Goal: Task Accomplishment & Management: Manage account settings

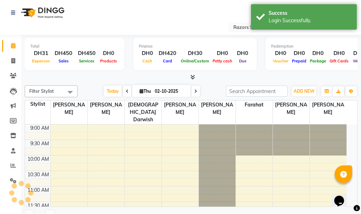
select select "en"
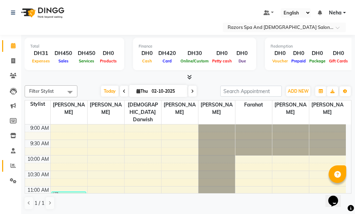
click at [11, 169] on span at bounding box center [13, 166] width 12 height 8
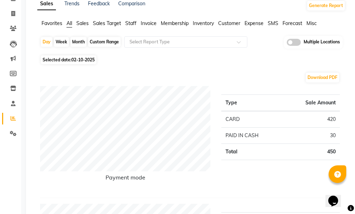
scroll to position [59, 0]
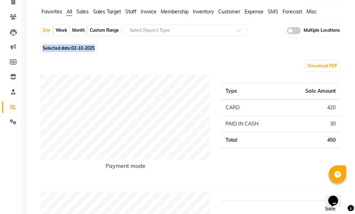
drag, startPoint x: 354, startPoint y: 50, endPoint x: 354, endPoint y: 34, distance: 15.5
click at [334, 45] on div "Selected date: [DATE]" at bounding box center [193, 47] width 306 height 7
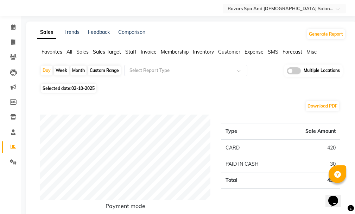
scroll to position [0, 0]
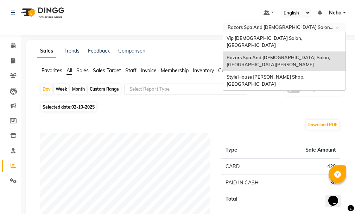
click at [306, 23] on div "Select Location × Razors Spa And [DEMOGRAPHIC_DATA] Salon, [GEOGRAPHIC_DATA][PE…" at bounding box center [284, 28] width 123 height 10
click at [298, 37] on div "Vip [DEMOGRAPHIC_DATA] Salon, [GEOGRAPHIC_DATA]" at bounding box center [284, 41] width 123 height 19
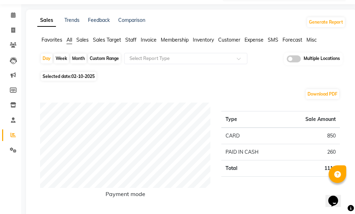
scroll to position [36, 0]
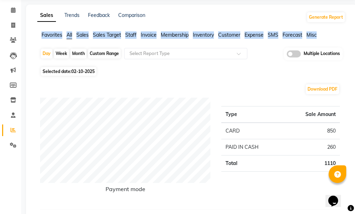
drag, startPoint x: 353, startPoint y: 39, endPoint x: 353, endPoint y: 12, distance: 27.8
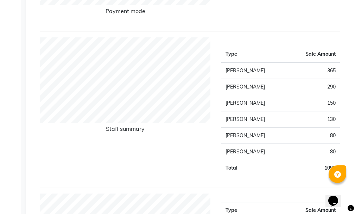
scroll to position [226, 0]
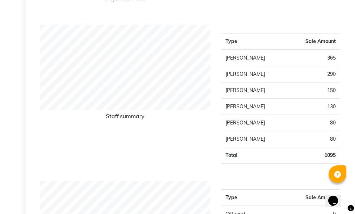
drag, startPoint x: 354, startPoint y: 71, endPoint x: 357, endPoint y: 45, distance: 25.8
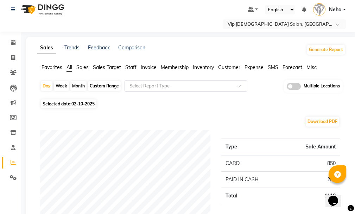
scroll to position [0, 0]
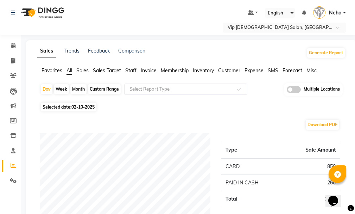
click at [273, 25] on input "text" at bounding box center [277, 27] width 102 height 7
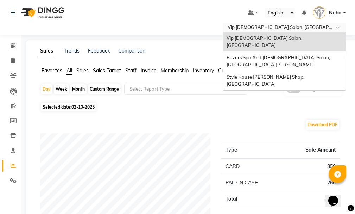
click at [247, 55] on span "Razors Spa And [DEMOGRAPHIC_DATA] Salon, [GEOGRAPHIC_DATA][PERSON_NAME]" at bounding box center [279, 61] width 105 height 13
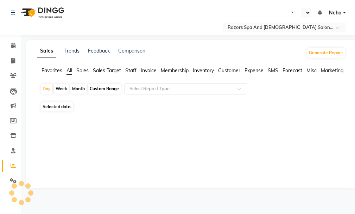
select select "en"
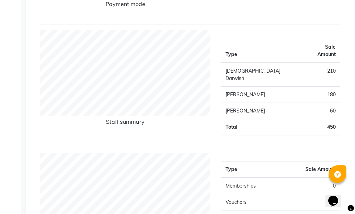
scroll to position [226, 0]
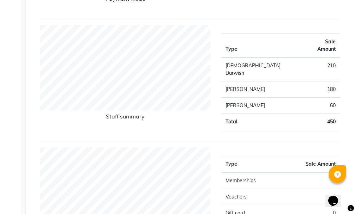
drag, startPoint x: 355, startPoint y: 71, endPoint x: 357, endPoint y: 24, distance: 47.6
drag, startPoint x: 355, startPoint y: 68, endPoint x: 357, endPoint y: 45, distance: 23.0
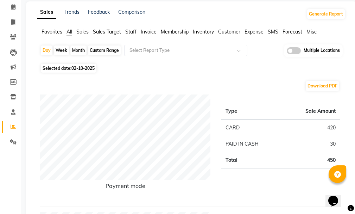
scroll to position [0, 0]
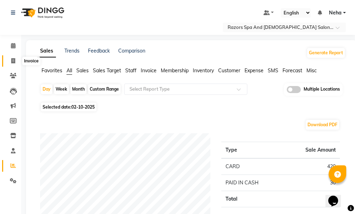
click at [11, 60] on icon at bounding box center [13, 60] width 4 height 5
select select "service"
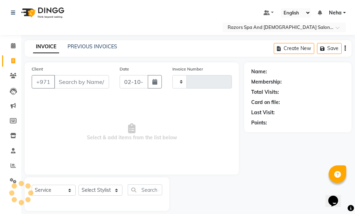
scroll to position [7, 0]
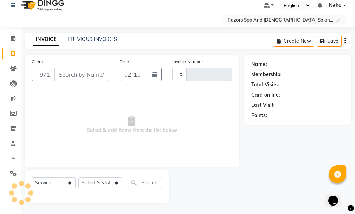
type input "1166"
select select "8419"
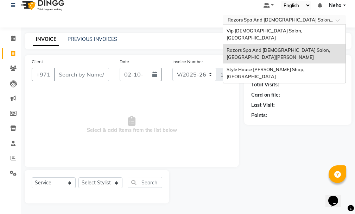
click at [251, 23] on input "text" at bounding box center [277, 20] width 102 height 7
click at [258, 32] on span "Vip [DEMOGRAPHIC_DATA] Salon, [GEOGRAPHIC_DATA]" at bounding box center [265, 34] width 77 height 13
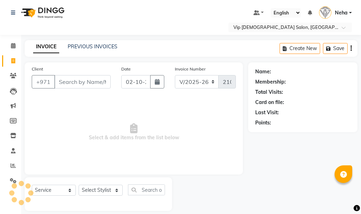
select select "8415"
select select "service"
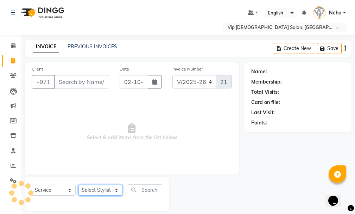
click at [92, 188] on select "Select Stylist" at bounding box center [101, 190] width 44 height 11
select select "81364"
click at [79, 185] on select "Select Stylist AHMED MOHAMED MOHAMED ELKHODARY ABDELHAMID Ali Rana Allauddin An…" at bounding box center [101, 190] width 44 height 11
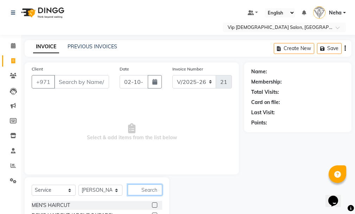
click at [147, 188] on input "text" at bounding box center [145, 189] width 35 height 11
type input "craf"
click at [154, 205] on label at bounding box center [154, 204] width 5 height 5
click at [154, 205] on input "checkbox" at bounding box center [154, 205] width 5 height 5
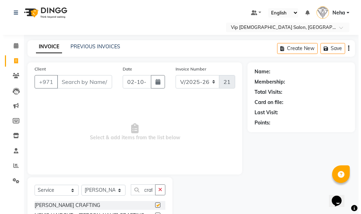
scroll to position [0, 0]
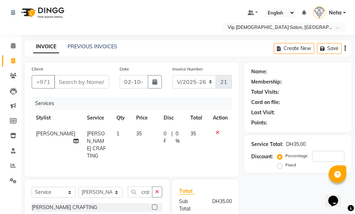
checkbox input "false"
click at [90, 82] on input "Client" at bounding box center [81, 81] width 55 height 13
type input "5"
type input "0"
type input "529498126"
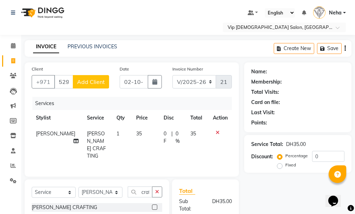
click at [100, 84] on span "Add Client" at bounding box center [91, 81] width 28 height 7
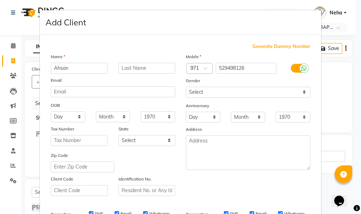
type input "Ahsan"
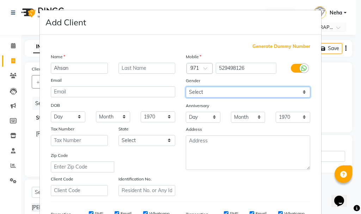
click at [228, 92] on select "Select Male Female Other Prefer Not To Say" at bounding box center [248, 92] width 124 height 11
select select "male"
click at [186, 87] on select "Select Male Female Other Prefer Not To Say" at bounding box center [248, 92] width 124 height 11
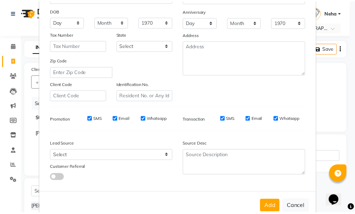
scroll to position [111, 0]
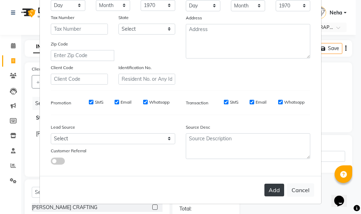
click at [273, 188] on button "Add" at bounding box center [274, 189] width 20 height 13
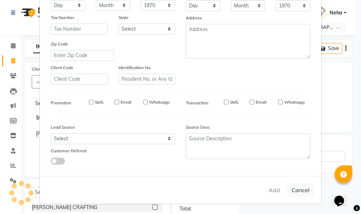
select select
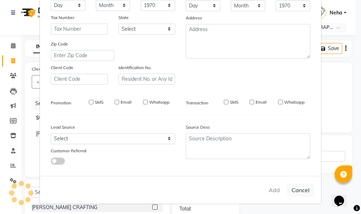
select select
checkbox input "false"
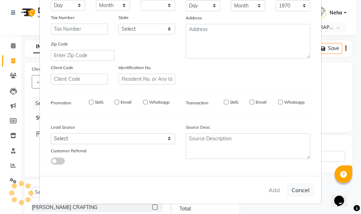
checkbox input "false"
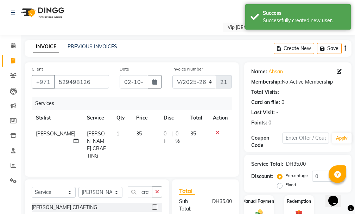
scroll to position [86, 0]
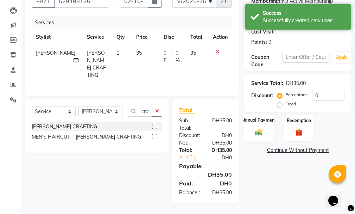
click at [261, 118] on label "Manual Payment" at bounding box center [259, 120] width 35 height 7
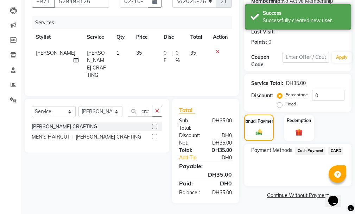
click at [339, 146] on span "CARD" at bounding box center [336, 150] width 15 height 8
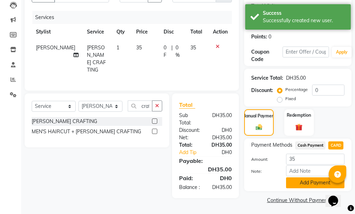
click at [303, 179] on button "Add Payment" at bounding box center [315, 182] width 58 height 11
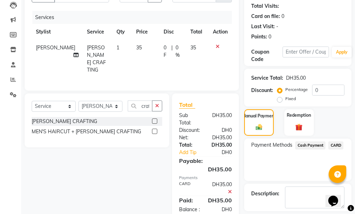
scroll to position [118, 0]
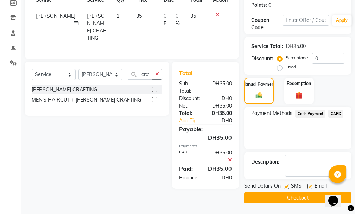
click at [302, 198] on button "Checkout" at bounding box center [297, 197] width 107 height 11
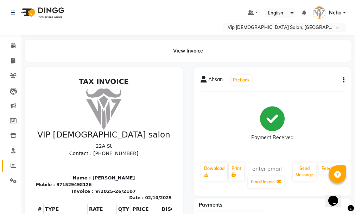
click at [13, 166] on icon at bounding box center [13, 165] width 5 height 5
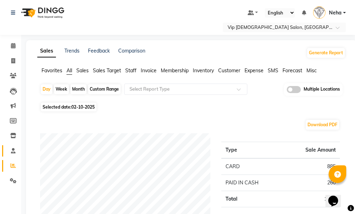
click at [11, 152] on icon at bounding box center [13, 150] width 5 height 5
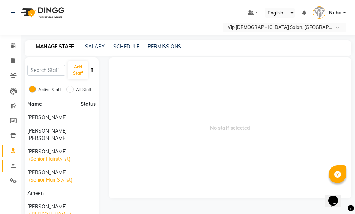
click at [10, 168] on span at bounding box center [13, 166] width 12 height 8
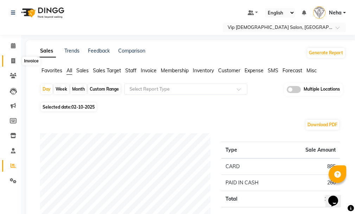
click at [12, 59] on icon at bounding box center [13, 60] width 4 height 5
select select "service"
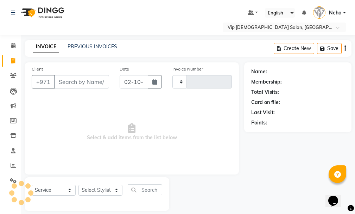
scroll to position [7, 0]
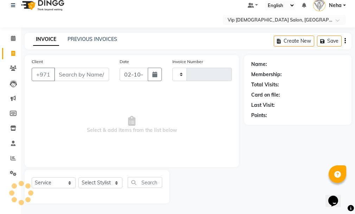
type input "2108"
select select "8415"
click at [105, 179] on select "Select Stylist" at bounding box center [101, 182] width 44 height 11
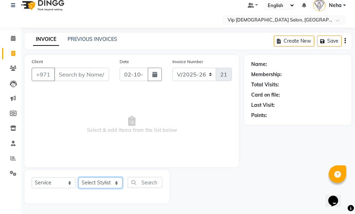
select select "81344"
click at [79, 177] on select "Select Stylist AHMED MOHAMED MOHAMED ELKHODARY ABDELHAMID Ali Rana Allauddin An…" at bounding box center [101, 182] width 44 height 11
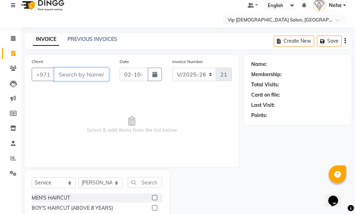
click at [80, 74] on input "Client" at bounding box center [81, 74] width 55 height 13
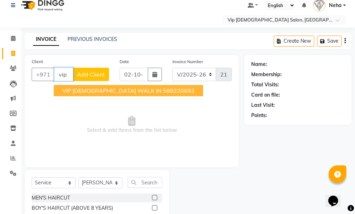
click at [99, 90] on span "VIP GENTS WALK IN" at bounding box center [111, 90] width 99 height 7
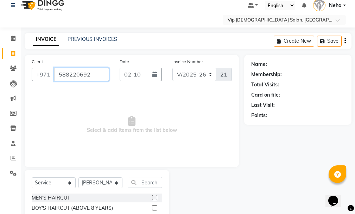
type input "588220692"
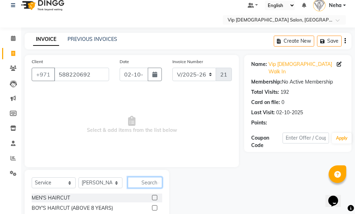
click at [148, 183] on input "text" at bounding box center [145, 182] width 35 height 11
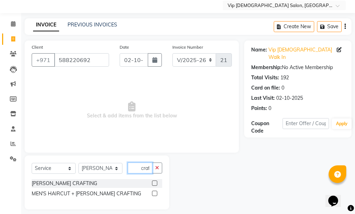
scroll to position [28, 0]
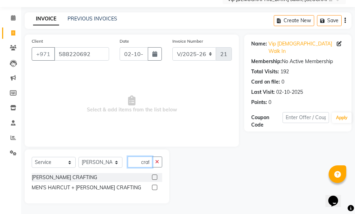
type input "craf"
click at [154, 188] on label at bounding box center [154, 187] width 5 height 5
click at [154, 188] on input "checkbox" at bounding box center [154, 187] width 5 height 5
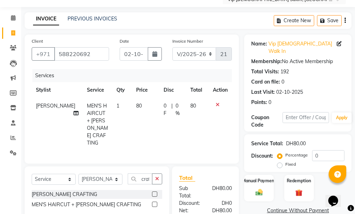
checkbox input "false"
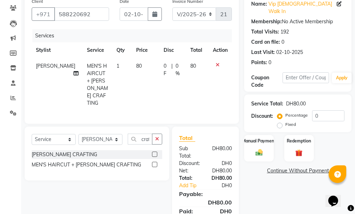
scroll to position [93, 0]
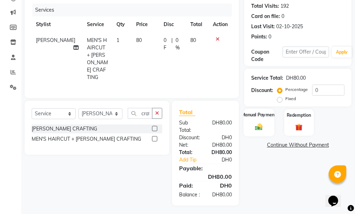
click at [256, 123] on img at bounding box center [259, 127] width 12 height 8
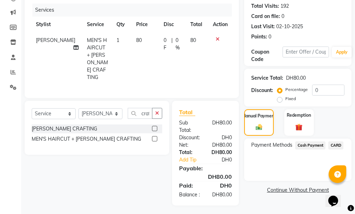
click at [313, 141] on span "Cash Payment" at bounding box center [310, 145] width 30 height 8
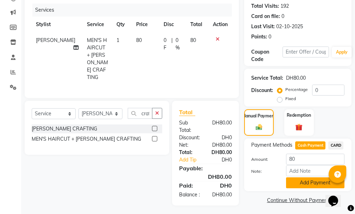
click at [304, 177] on button "Add Payment" at bounding box center [315, 182] width 58 height 11
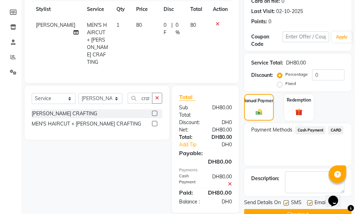
scroll to position [118, 0]
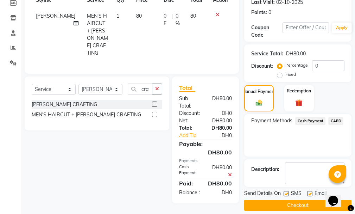
click at [304, 200] on button "Checkout" at bounding box center [297, 205] width 107 height 11
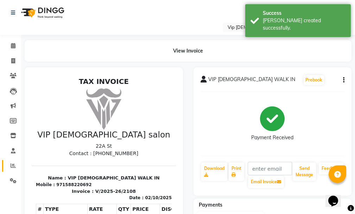
click at [14, 163] on icon at bounding box center [13, 165] width 5 height 5
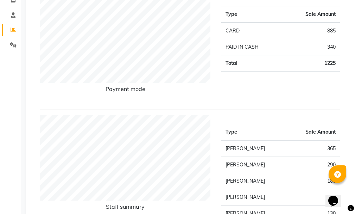
scroll to position [116, 0]
